Goal: Information Seeking & Learning: Find specific fact

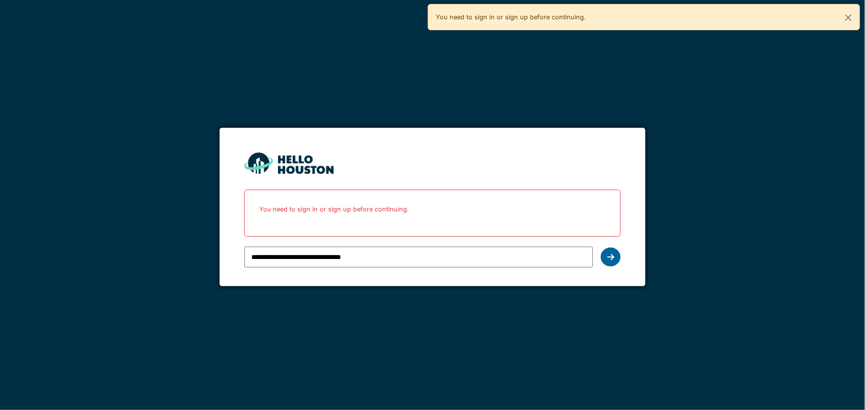
click at [610, 261] on div at bounding box center [611, 257] width 20 height 19
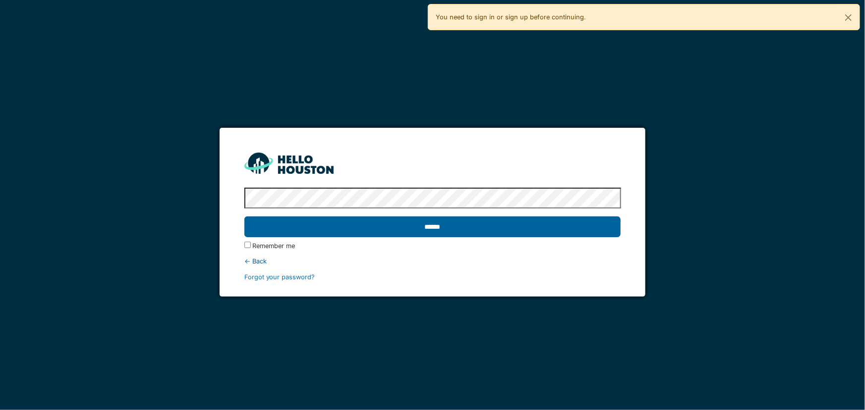
click at [463, 229] on input "******" at bounding box center [432, 227] width 377 height 21
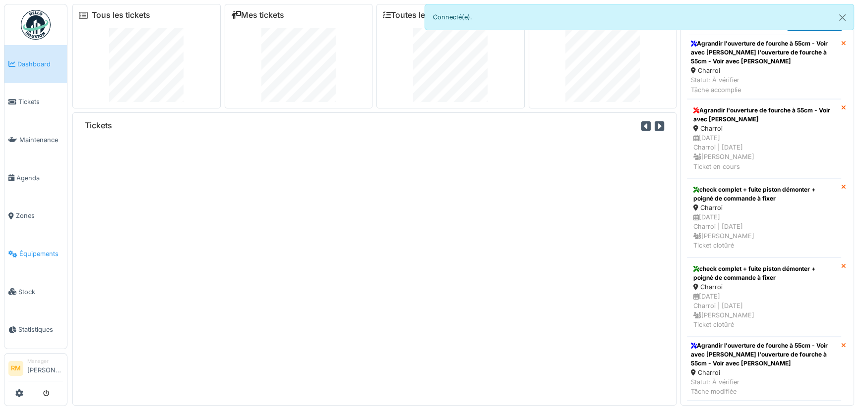
click at [48, 249] on span "Équipements" at bounding box center [41, 253] width 44 height 9
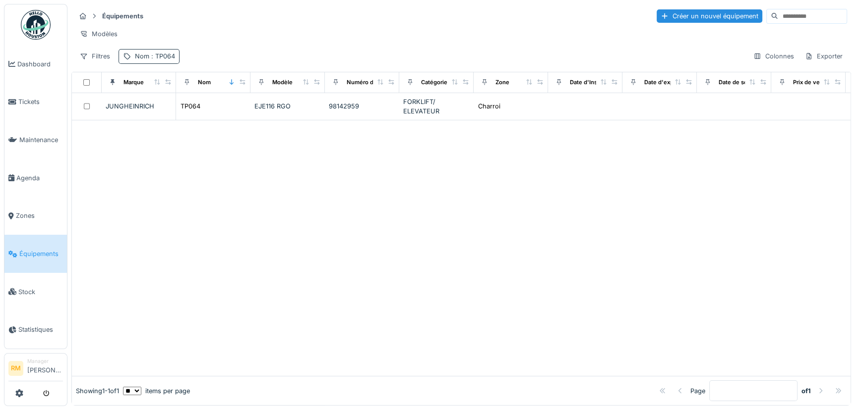
click at [153, 60] on span ": TP064" at bounding box center [162, 56] width 26 height 7
click at [164, 106] on input "*****" at bounding box center [172, 110] width 99 height 21
drag, startPoint x: 167, startPoint y: 107, endPoint x: 37, endPoint y: 110, distance: 129.9
click at [38, 111] on body "Dashboard Tickets Maintenance [GEOGRAPHIC_DATA] Zones Équipements Stock Statist…" at bounding box center [429, 205] width 859 height 410
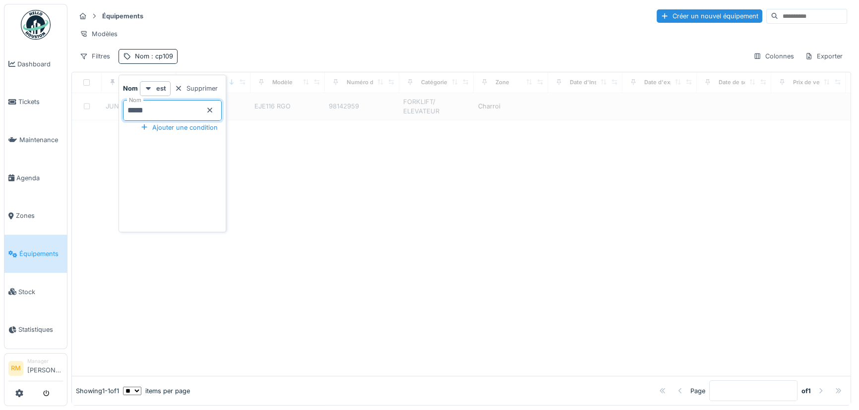
type input "*****"
click at [400, 53] on div "Équipements Créer un nouvel équipement Modèles Filtres Nom : cp109 Colonnes Exp…" at bounding box center [460, 36] width 779 height 64
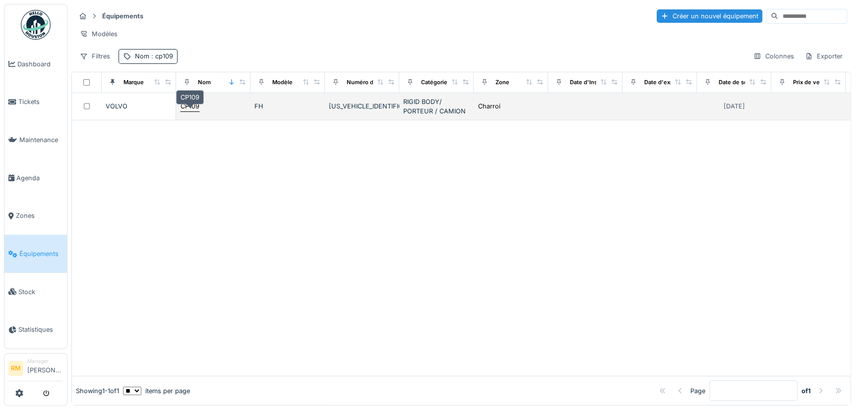
click at [189, 111] on div "CP109" at bounding box center [189, 106] width 19 height 9
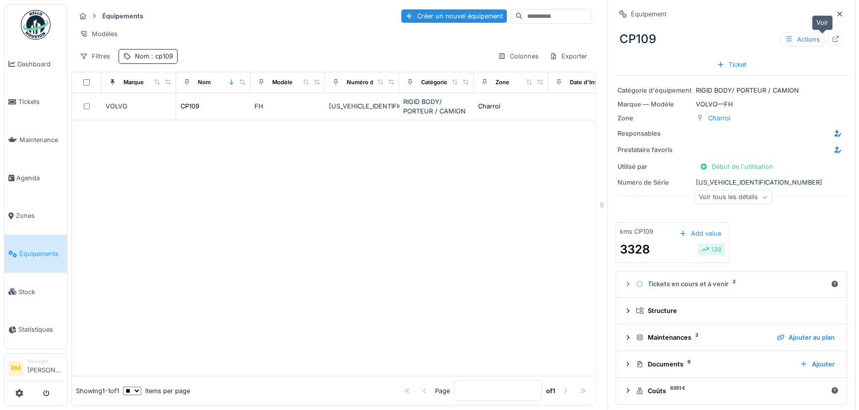
click at [831, 37] on icon at bounding box center [835, 39] width 8 height 6
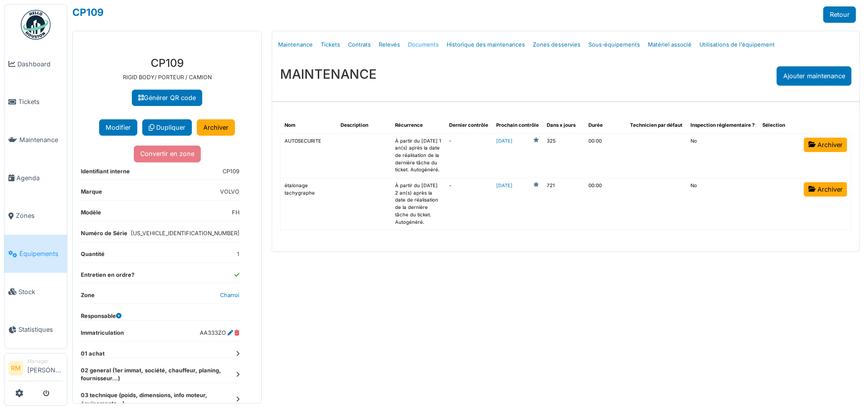
click at [412, 42] on link "Documents" at bounding box center [423, 44] width 39 height 23
select select "***"
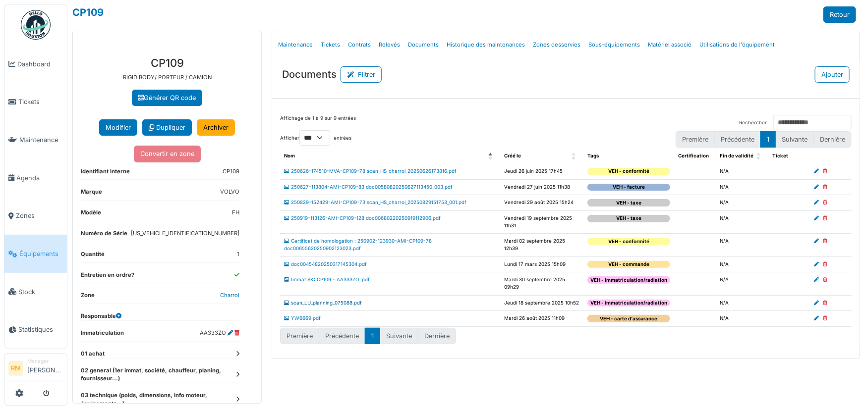
click at [355, 300] on link "scan_LU_planning_075088.pdf" at bounding box center [323, 302] width 78 height 5
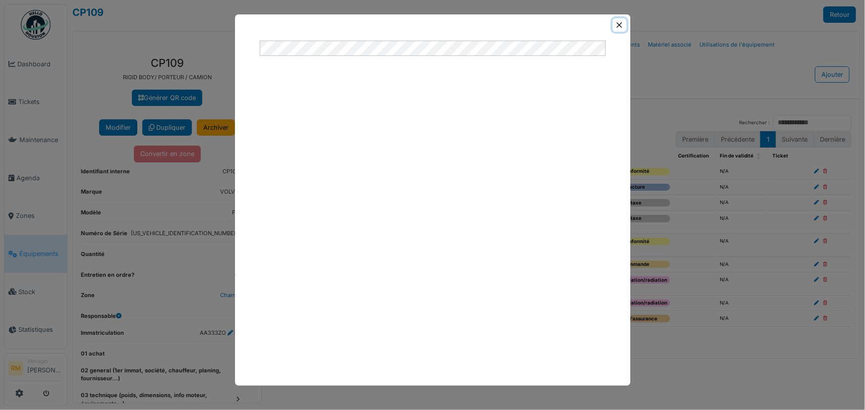
click at [619, 23] on button "Close" at bounding box center [619, 24] width 13 height 13
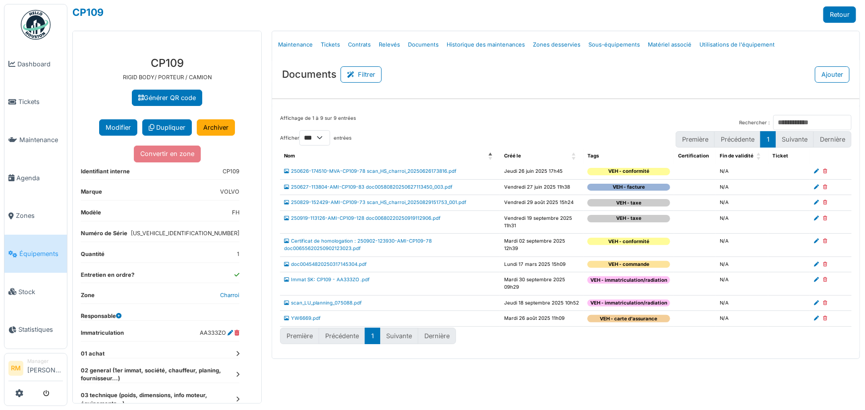
drag, startPoint x: 200, startPoint y: 331, endPoint x: 224, endPoint y: 330, distance: 23.3
click at [224, 330] on dl "Immatriculation AA333ZO" at bounding box center [160, 335] width 159 height 13
copy dd "AA333ZO"
click at [207, 329] on dd "AA333ZO" at bounding box center [220, 333] width 40 height 8
drag, startPoint x: 201, startPoint y: 332, endPoint x: 224, endPoint y: 330, distance: 23.4
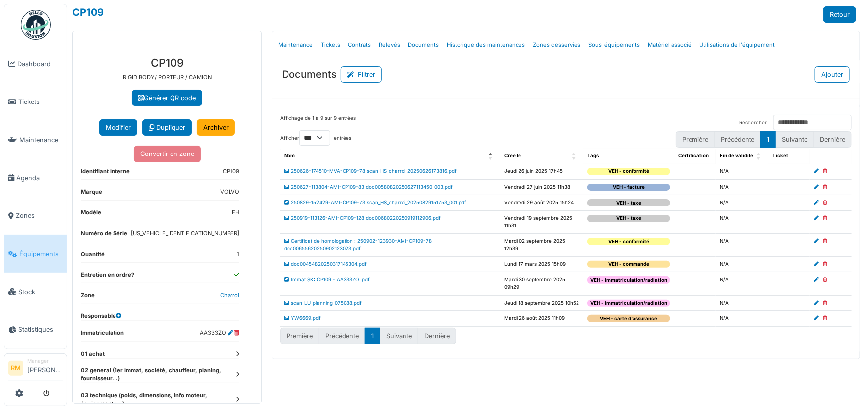
click at [224, 330] on dl "Immatriculation AA333ZO" at bounding box center [160, 335] width 159 height 13
copy dd "AA333ZO"
click at [343, 300] on link "scan_LU_planning_075088.pdf" at bounding box center [323, 302] width 78 height 5
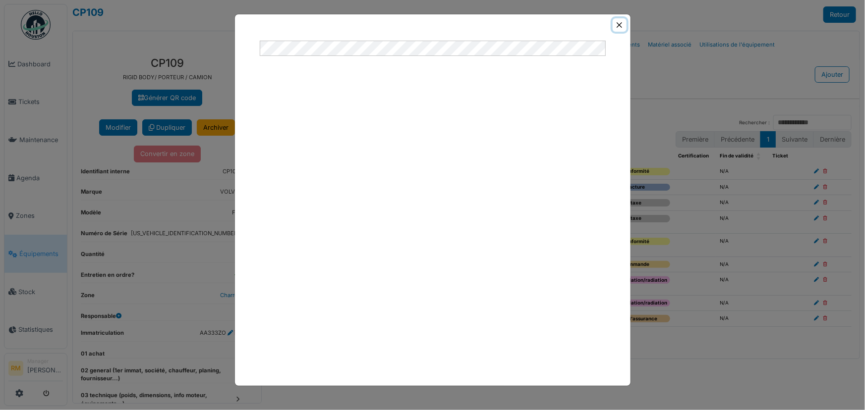
click at [617, 21] on button "Close" at bounding box center [619, 24] width 13 height 13
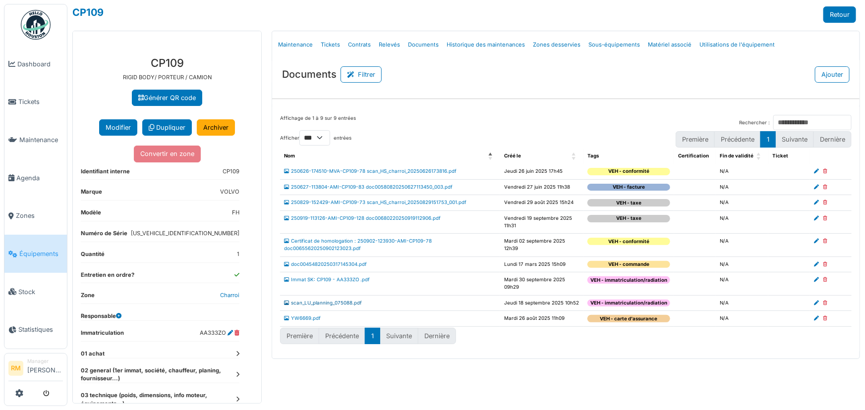
click at [344, 300] on link "scan_LU_planning_075088.pdf" at bounding box center [323, 302] width 78 height 5
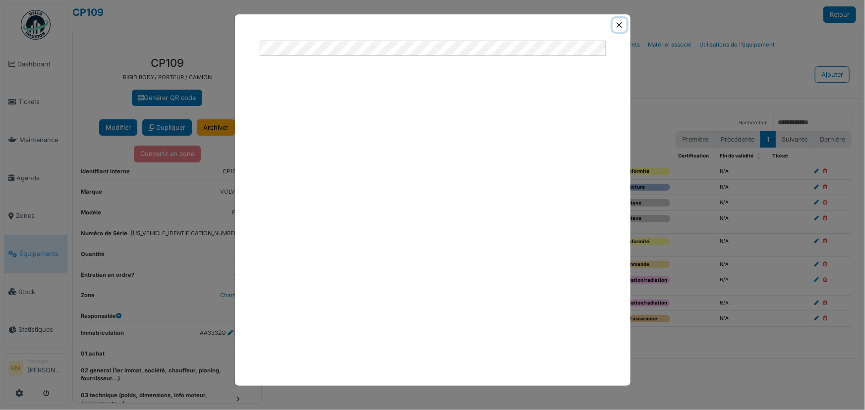
drag, startPoint x: 617, startPoint y: 25, endPoint x: 508, endPoint y: 0, distance: 111.3
click at [617, 25] on button "Close" at bounding box center [619, 24] width 13 height 13
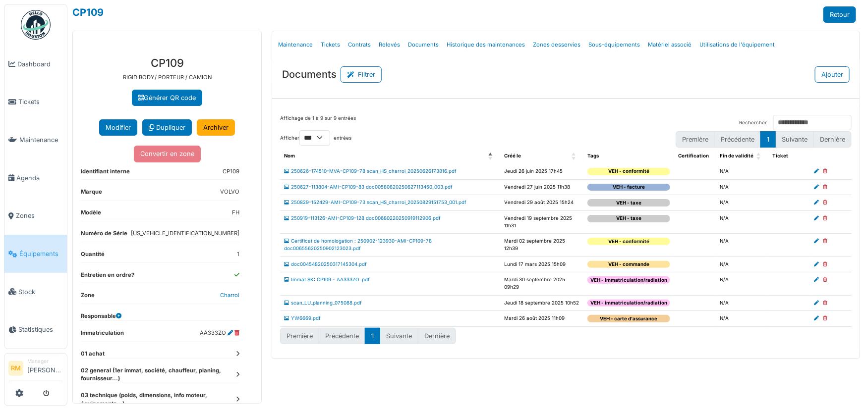
drag, startPoint x: 206, startPoint y: 329, endPoint x: 200, endPoint y: 329, distance: 5.5
click at [205, 329] on dd "AA333ZO" at bounding box center [220, 333] width 40 height 8
click at [199, 331] on dl "Immatriculation AA333ZO" at bounding box center [160, 335] width 159 height 13
drag, startPoint x: 200, startPoint y: 332, endPoint x: 226, endPoint y: 327, distance: 25.7
click at [226, 327] on ul "Identifiant interne CP109 Marque VOLVO Modèle FH Numéro de Série YV2RTY0C6SA375…" at bounding box center [160, 305] width 159 height 275
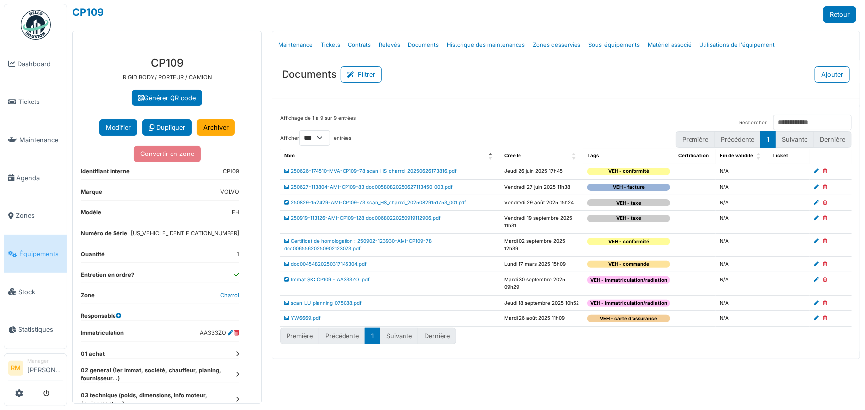
copy dd "AA333ZO"
